Goal: Entertainment & Leisure: Consume media (video, audio)

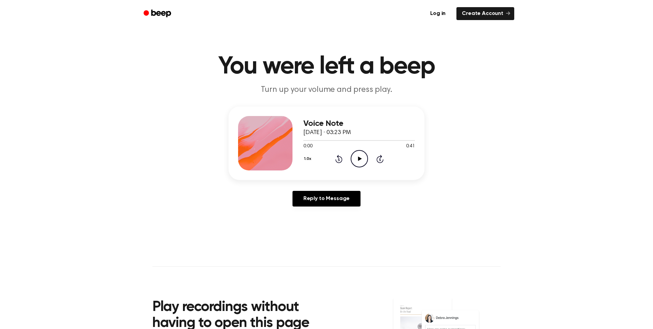
click at [358, 155] on icon "Play Audio" at bounding box center [358, 158] width 17 height 17
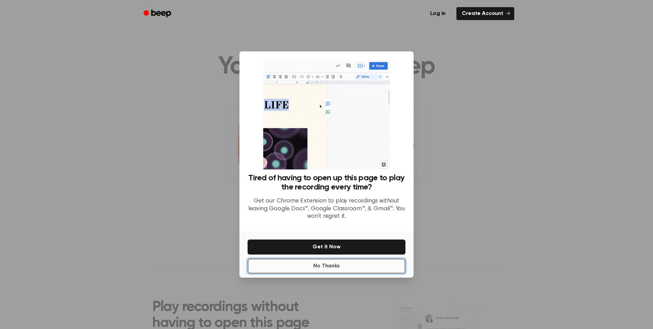
click at [357, 269] on button "No Thanks" at bounding box center [326, 265] width 158 height 15
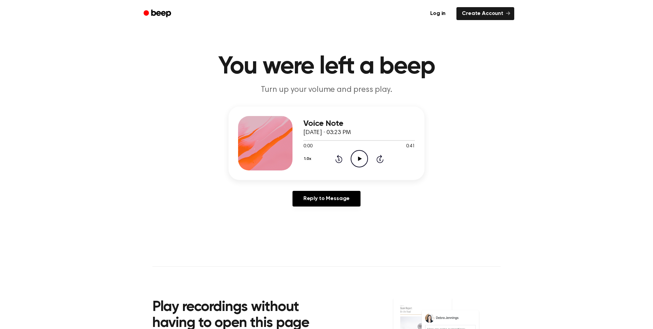
click at [356, 162] on icon "Play Audio" at bounding box center [358, 158] width 17 height 17
click at [359, 162] on icon "Play Audio" at bounding box center [358, 158] width 17 height 17
click at [364, 157] on icon "Play Audio" at bounding box center [358, 158] width 17 height 17
click at [356, 154] on icon "Pause Audio" at bounding box center [358, 158] width 17 height 17
